Goal: Task Accomplishment & Management: Use online tool/utility

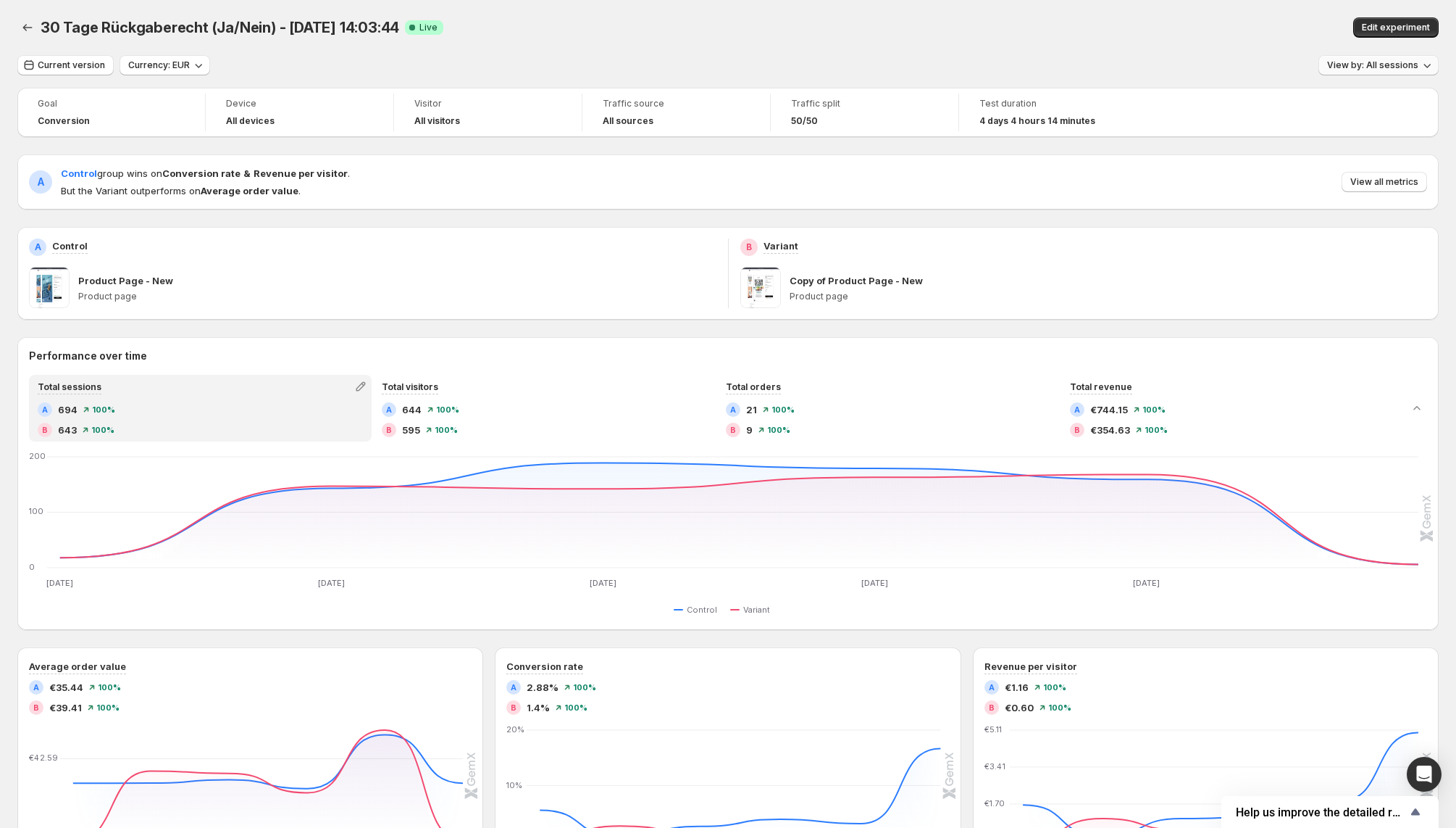
click at [1374, 63] on span "View by: All sessions" at bounding box center [1373, 66] width 92 height 12
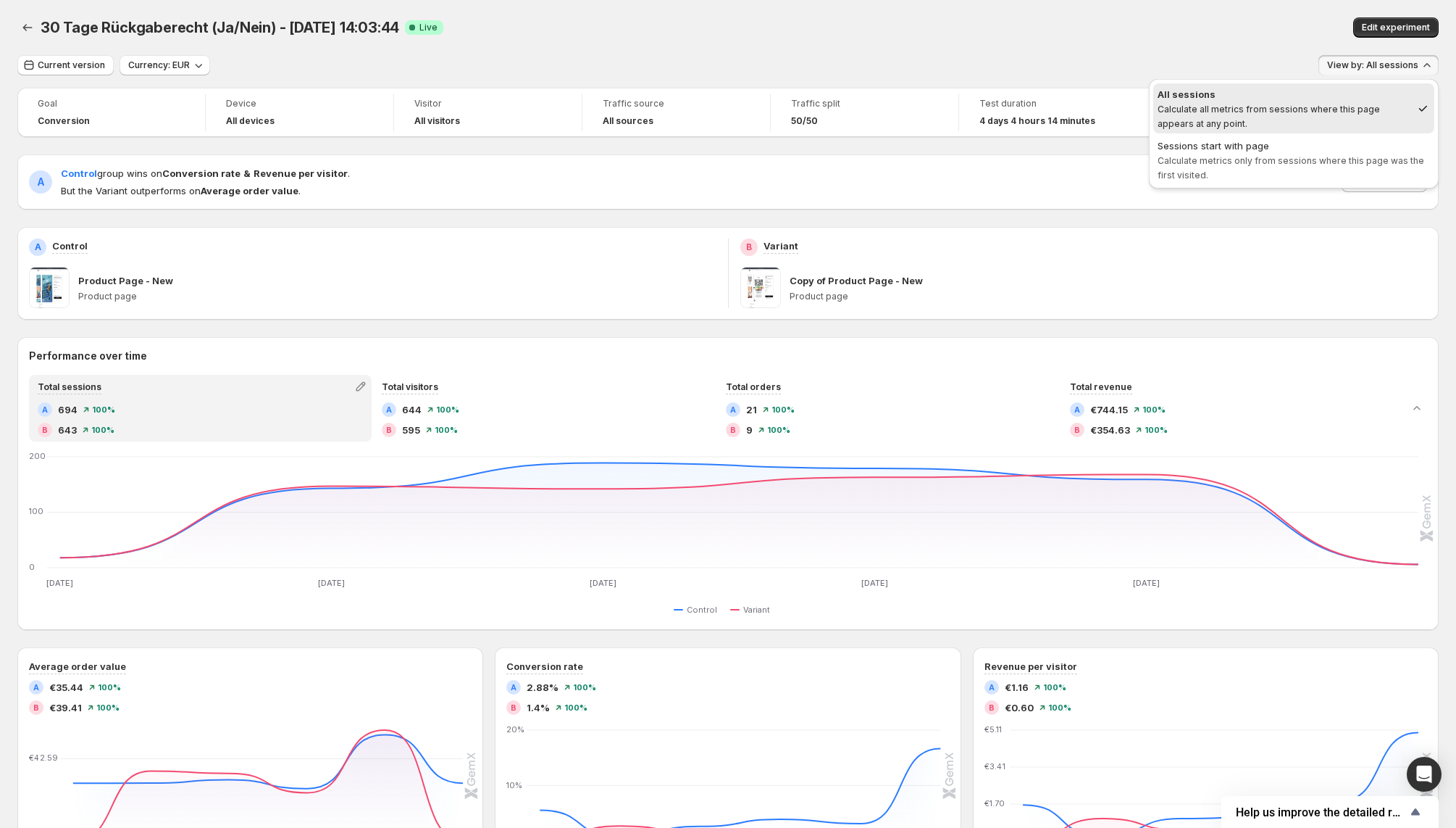
click at [1374, 63] on span "View by: All sessions" at bounding box center [1373, 66] width 92 height 12
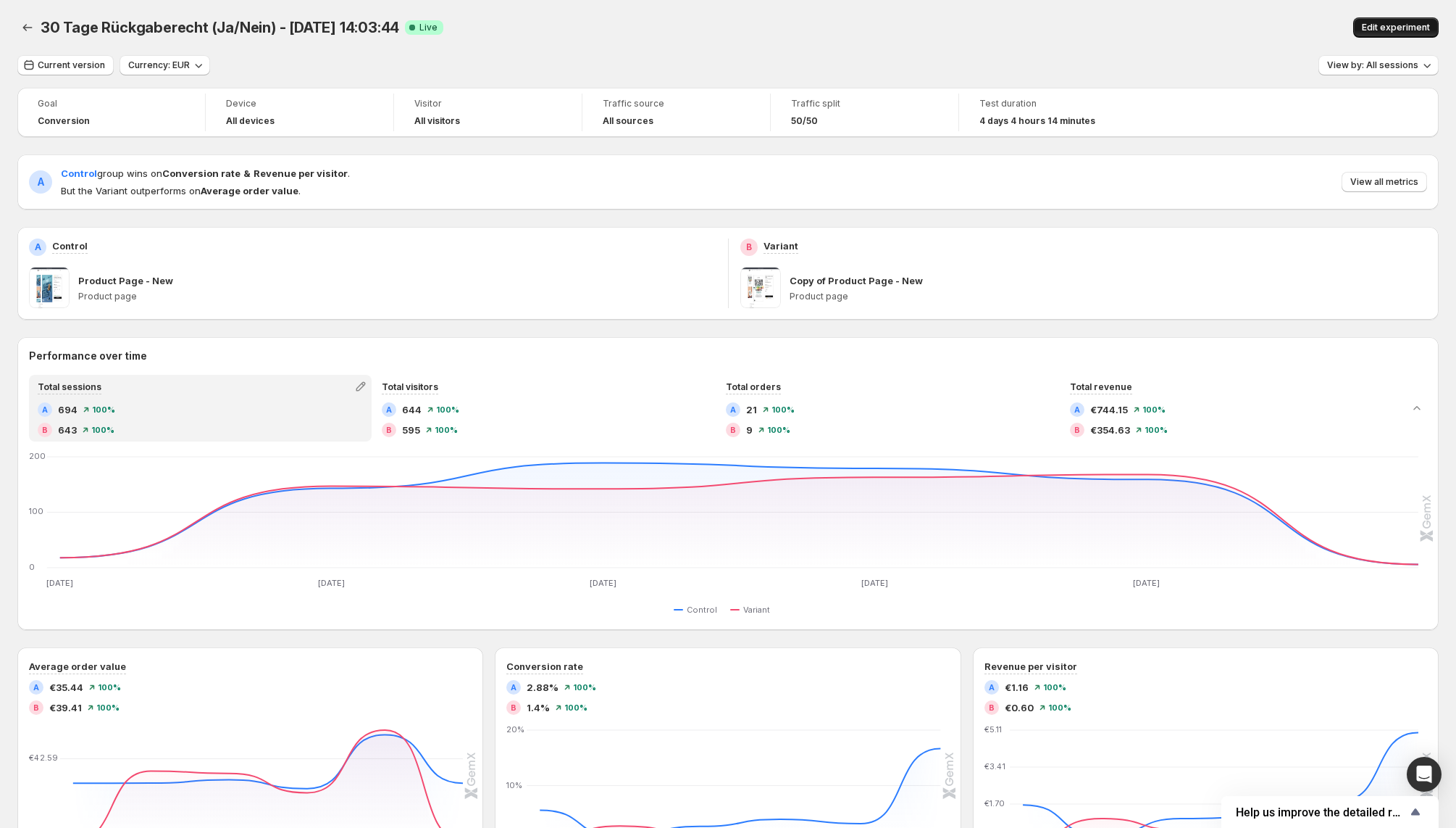
click at [1389, 30] on span "Edit experiment" at bounding box center [1396, 28] width 68 height 12
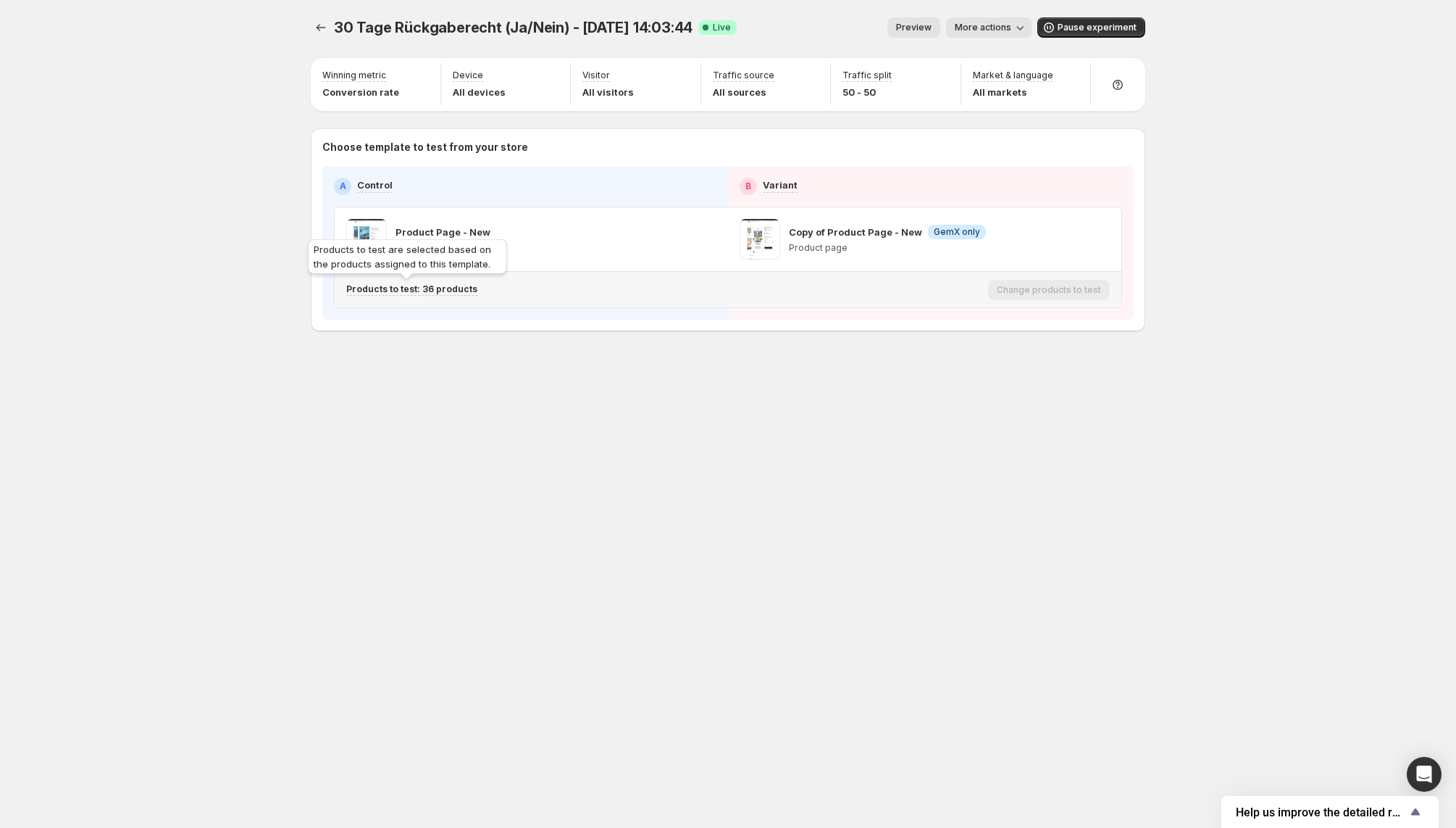
click at [433, 289] on p "Products to test: 36 products" at bounding box center [411, 289] width 131 height 12
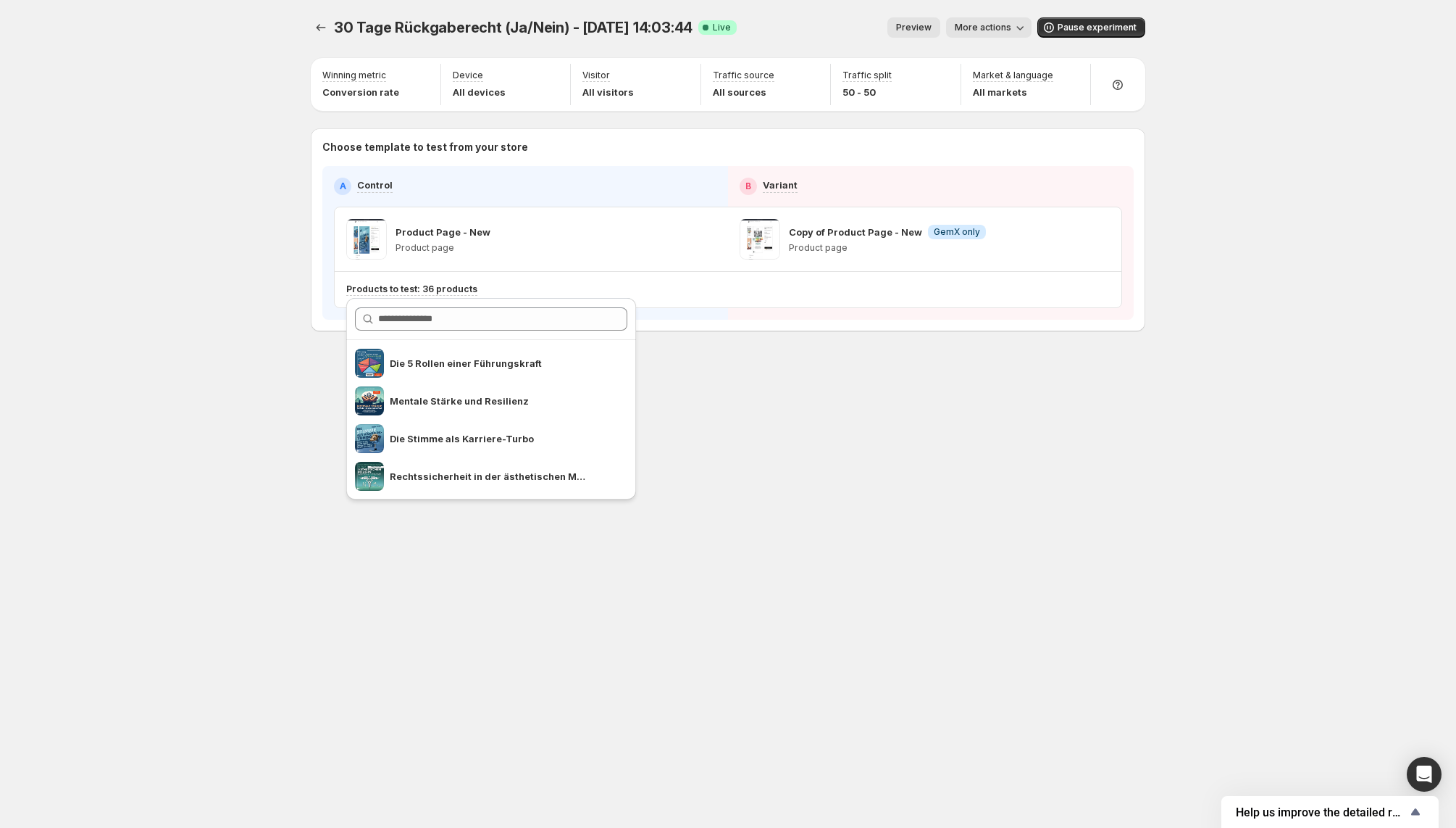
click at [686, 377] on div "30 Tage Rückgaberecht (Ja/Nein) - Oct 1, 14:03:44. This page is ready 30 Tage R…" at bounding box center [728, 205] width 870 height 409
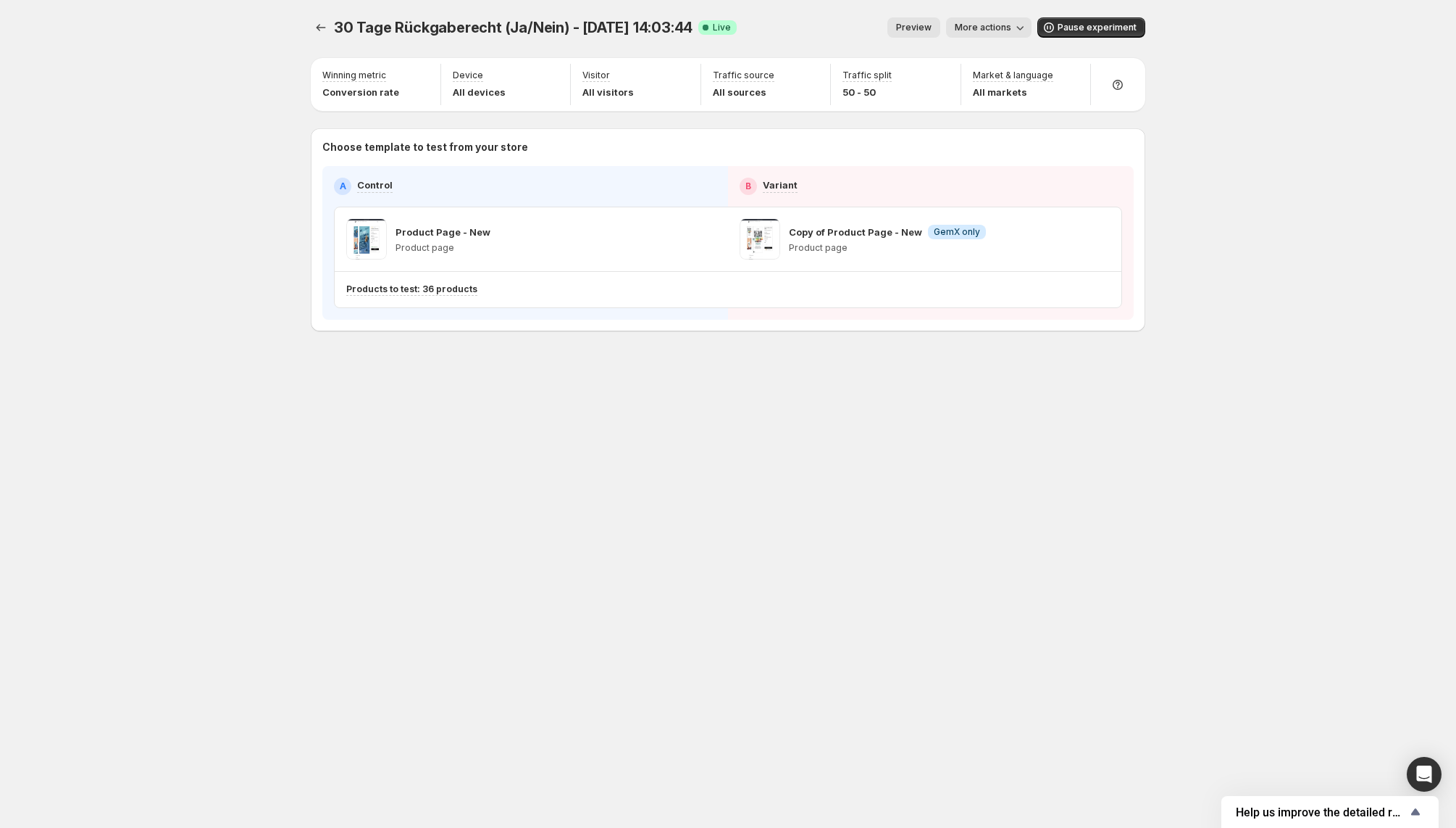
click at [1005, 29] on span "More actions" at bounding box center [982, 28] width 57 height 12
click at [1065, 87] on div "Market & language All markets" at bounding box center [1026, 84] width 118 height 41
click at [1035, 73] on p "Market & language" at bounding box center [1013, 76] width 81 height 12
click at [1114, 87] on div at bounding box center [1117, 84] width 41 height 41
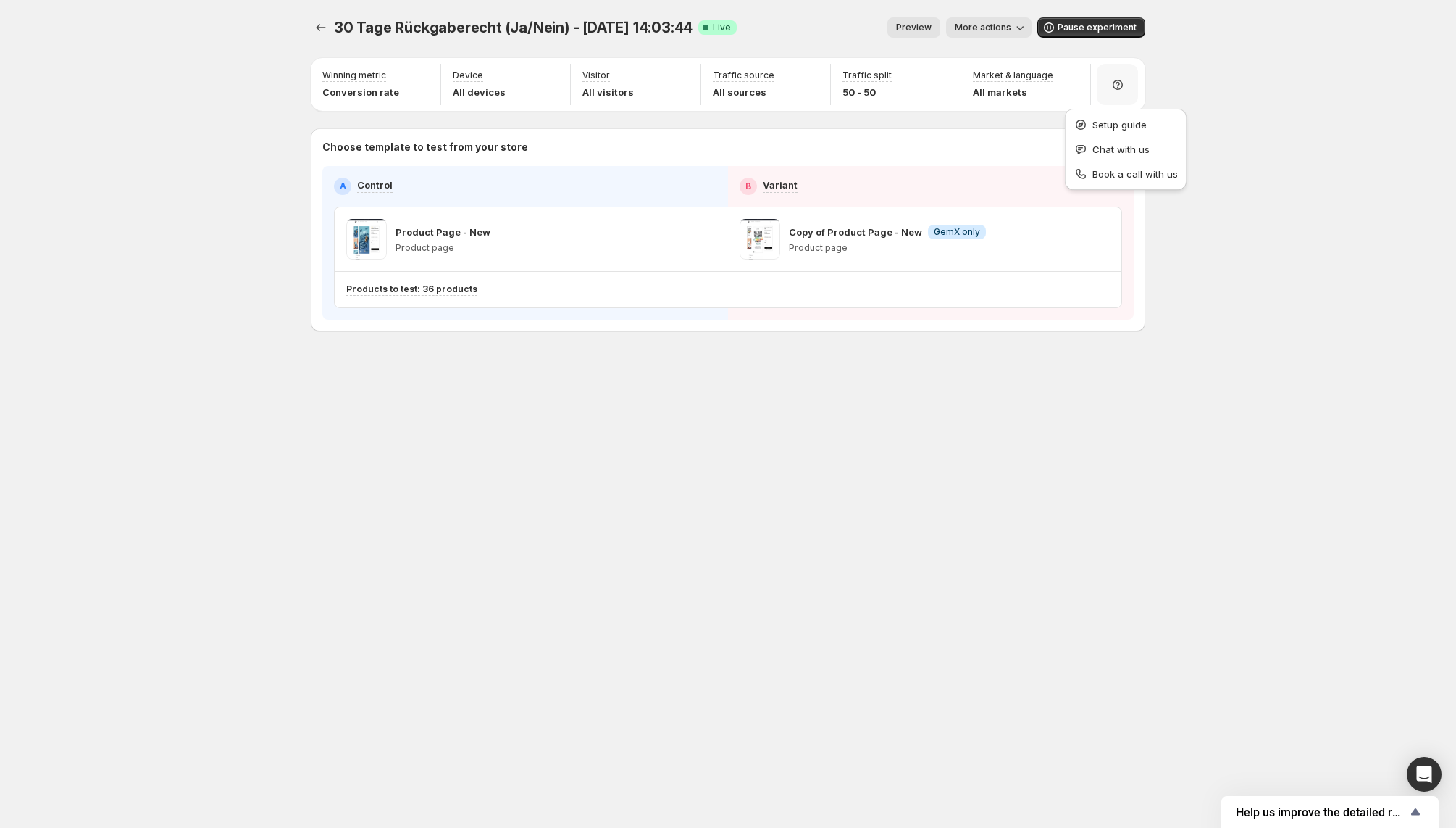
click at [1222, 109] on div "30 Tage Rückgaberecht (Ja/Nein) - Oct 1, 14:03:44. This page is ready 30 Tage R…" at bounding box center [728, 414] width 1456 height 828
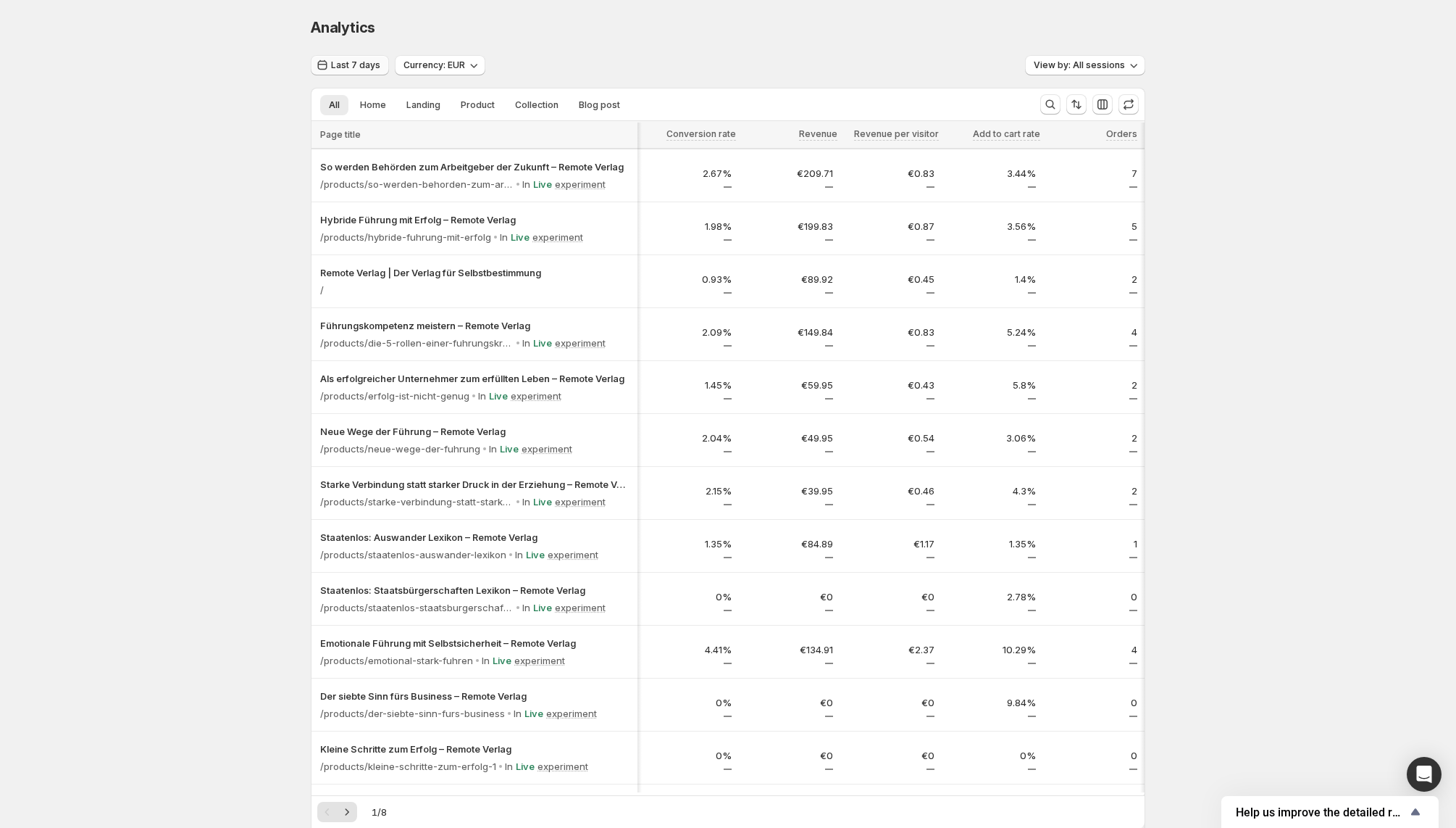
click at [371, 69] on span "Last 7 days" at bounding box center [355, 66] width 49 height 12
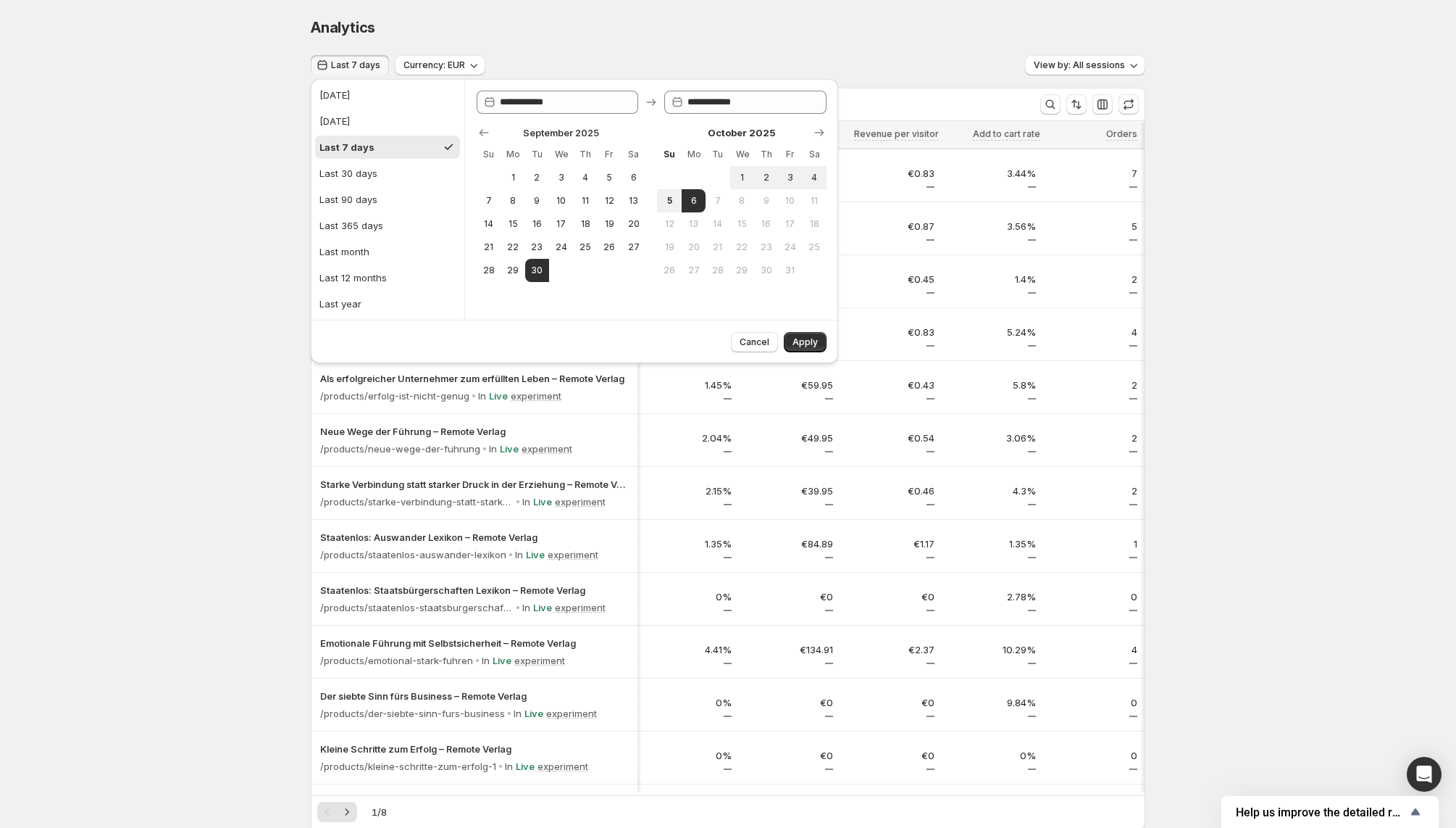
click at [371, 69] on span "Last 7 days" at bounding box center [355, 66] width 49 height 12
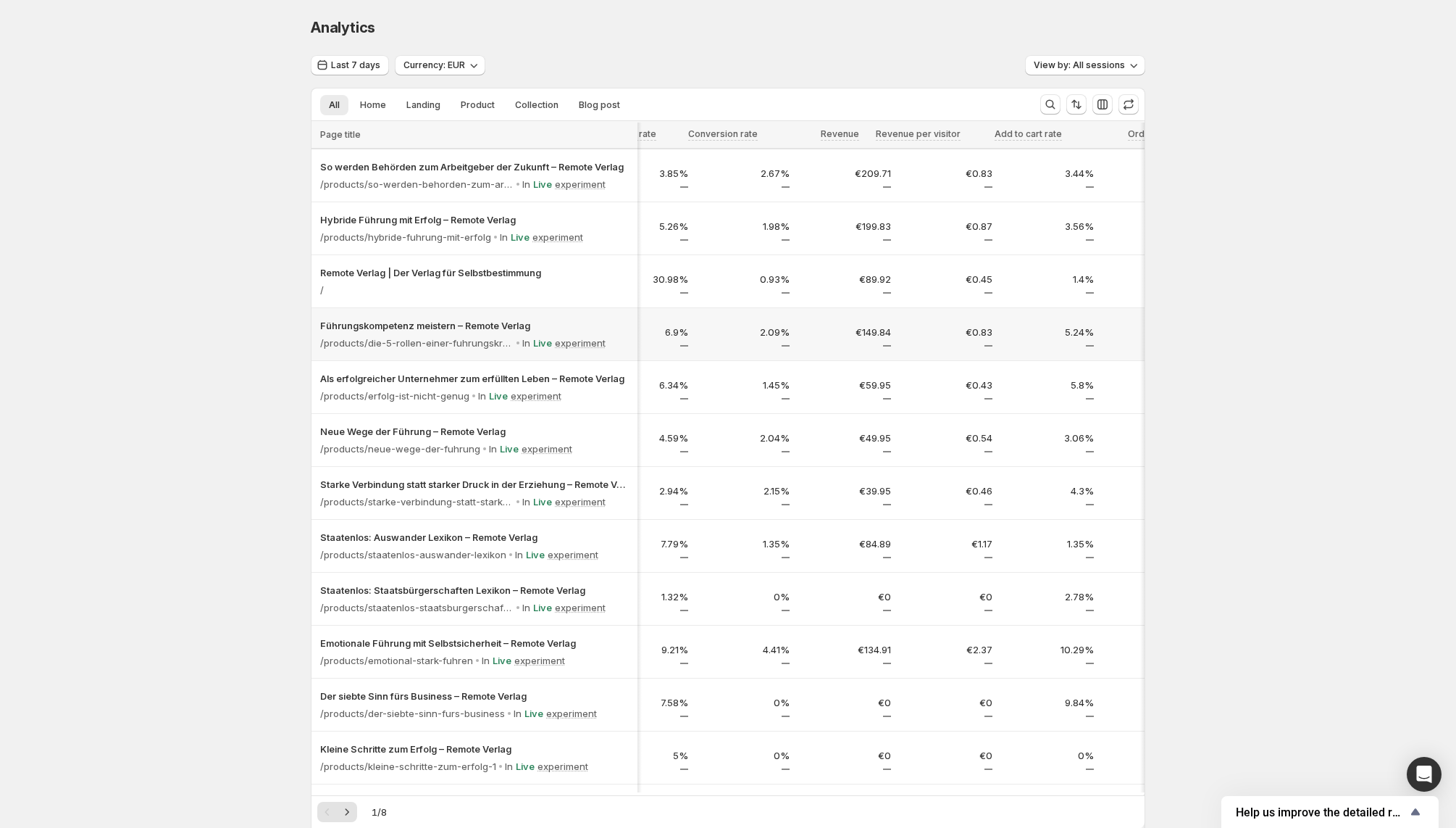
scroll to position [0, 193]
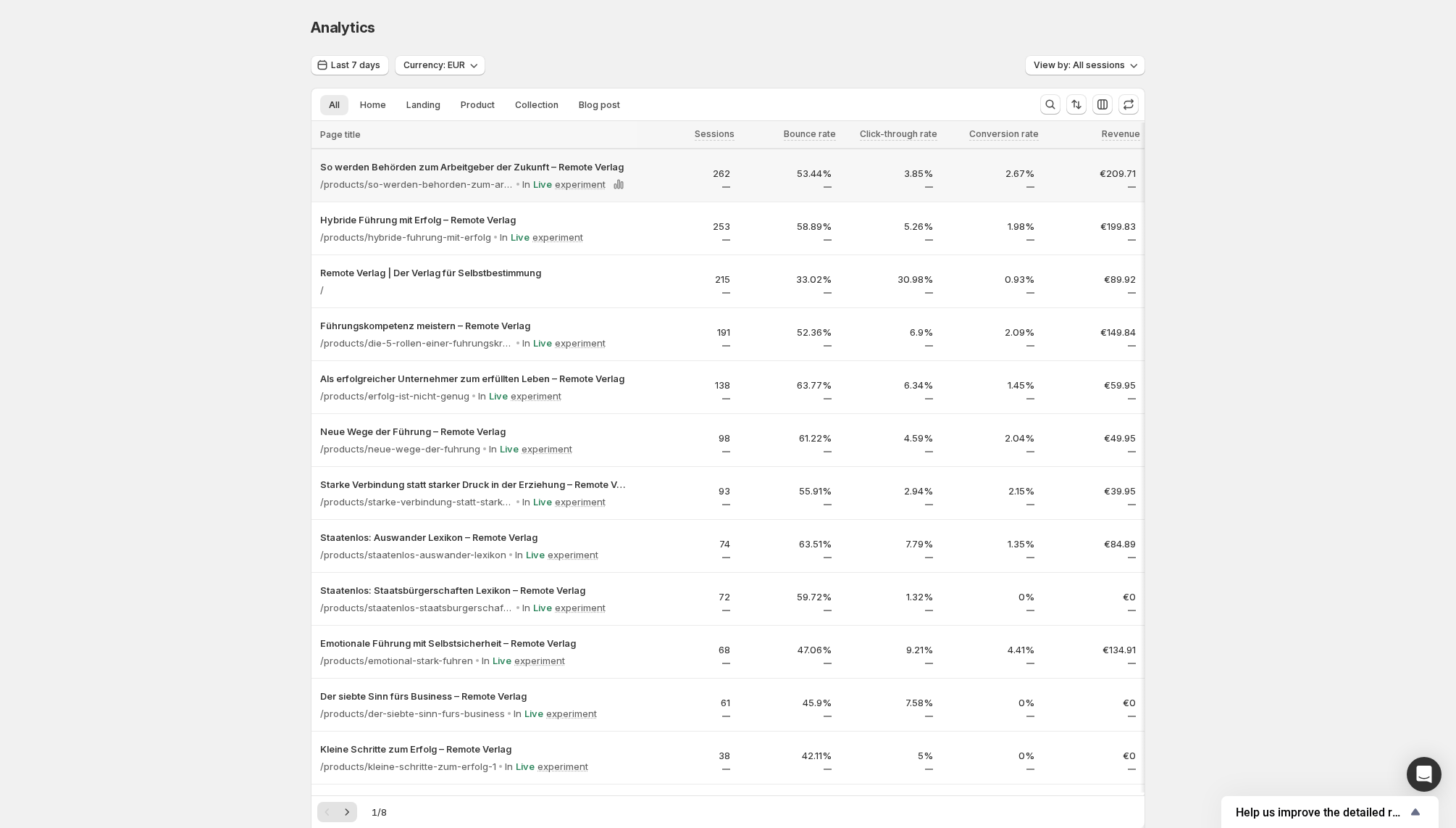
click at [534, 178] on p "Live" at bounding box center [543, 184] width 19 height 15
click at [616, 181] on icon at bounding box center [618, 184] width 15 height 15
click at [1107, 98] on icon "button" at bounding box center [1102, 104] width 15 height 15
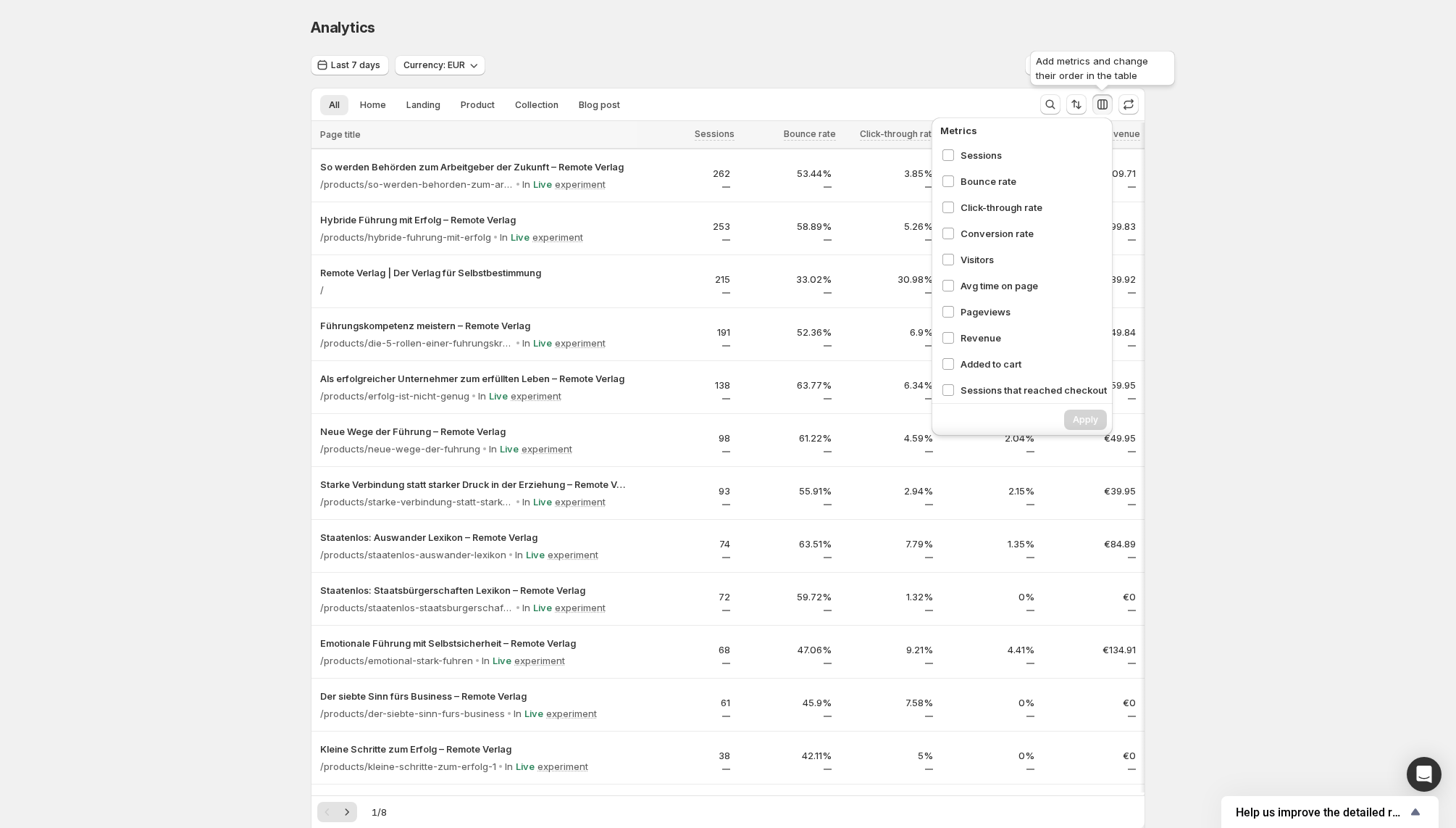
click at [1104, 105] on icon "button" at bounding box center [1102, 105] width 10 height 10
